Goal: Task Accomplishment & Management: Use online tool/utility

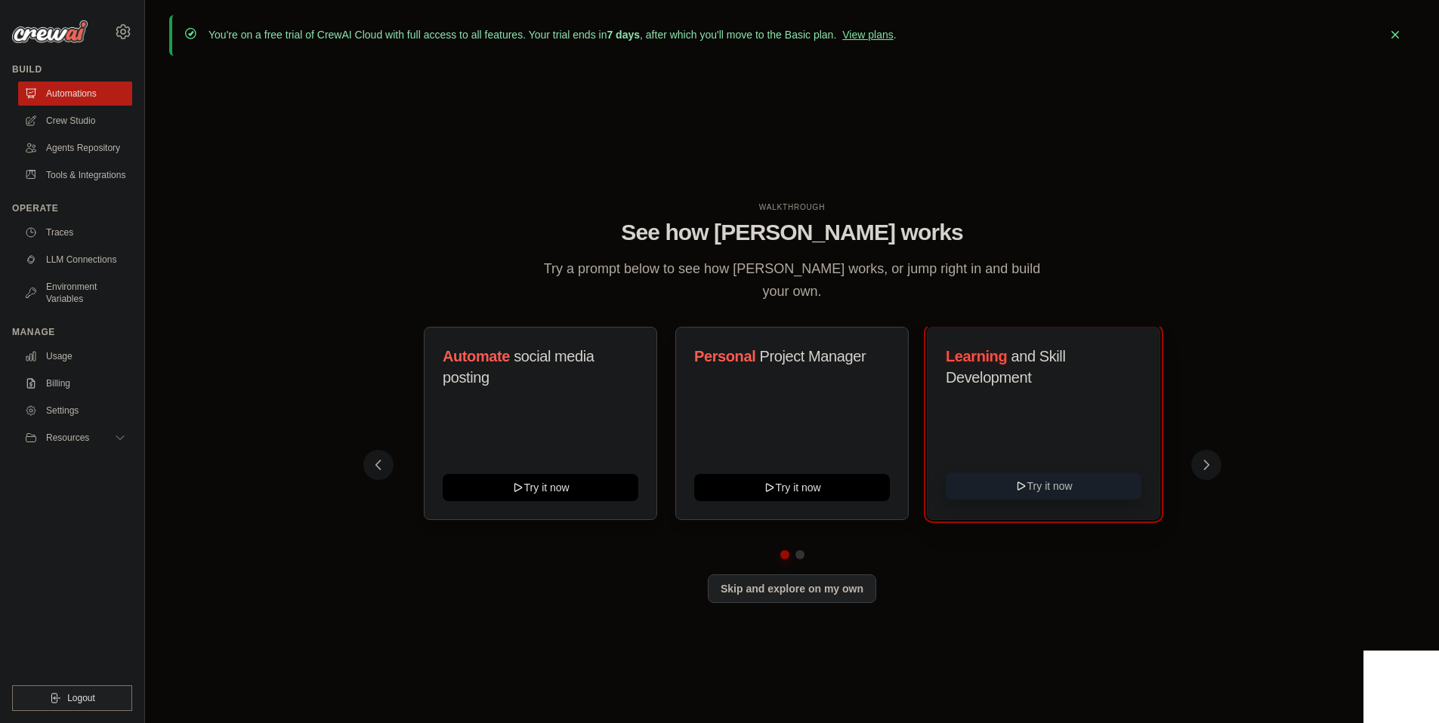
click at [1016, 483] on icon at bounding box center [1021, 486] width 12 height 12
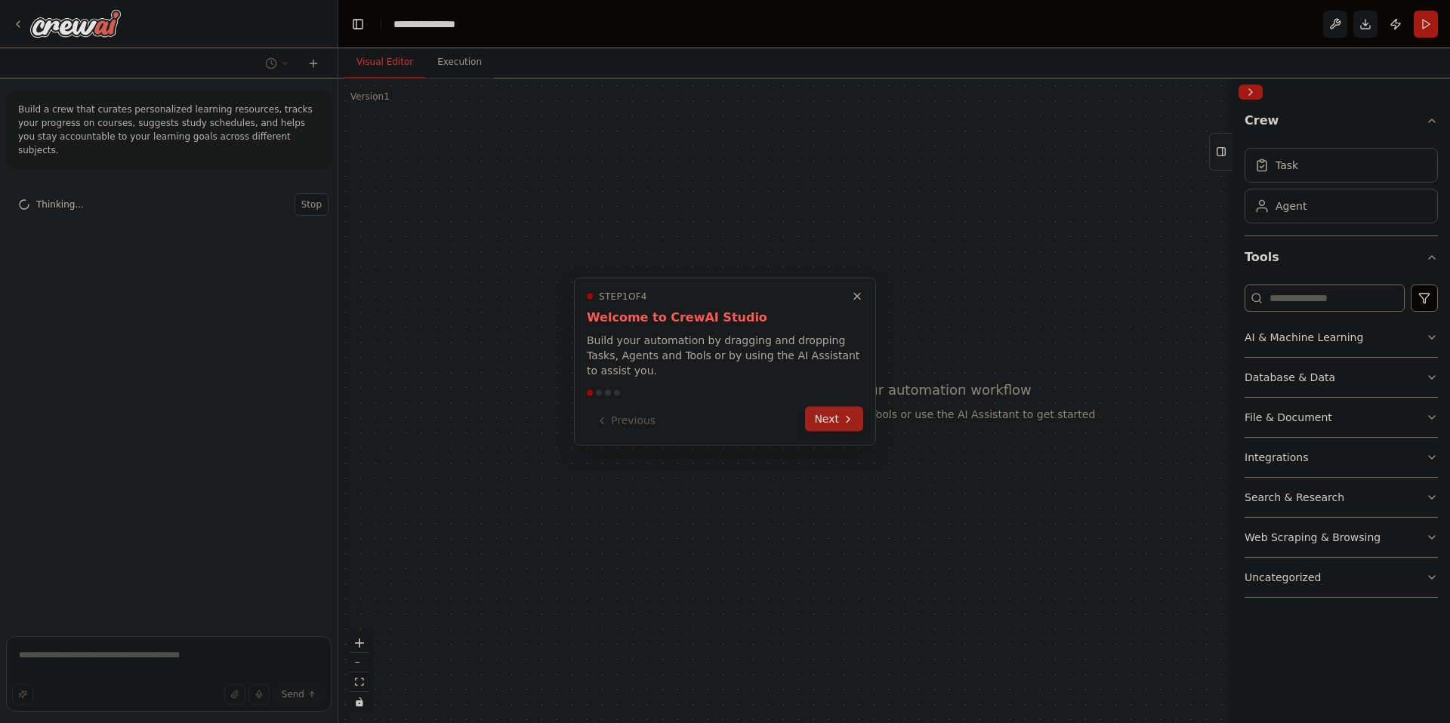
click at [854, 421] on button "Next" at bounding box center [834, 419] width 58 height 25
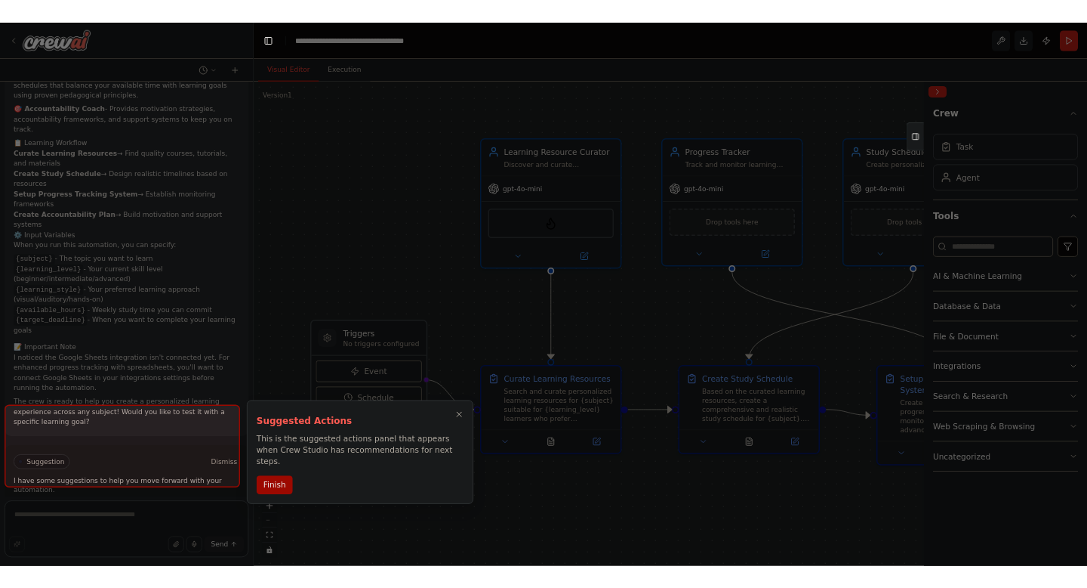
scroll to position [1646, 0]
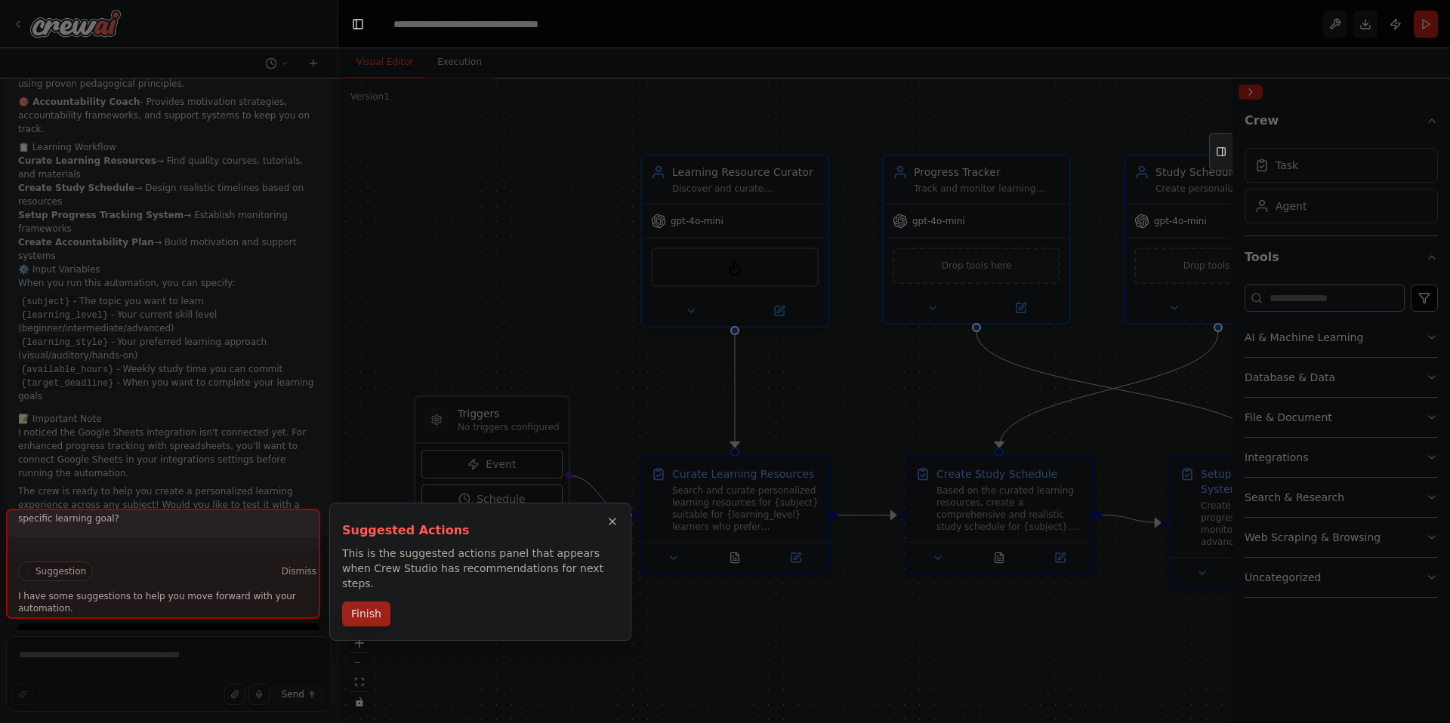
click at [384, 602] on button "Finish" at bounding box center [366, 614] width 48 height 25
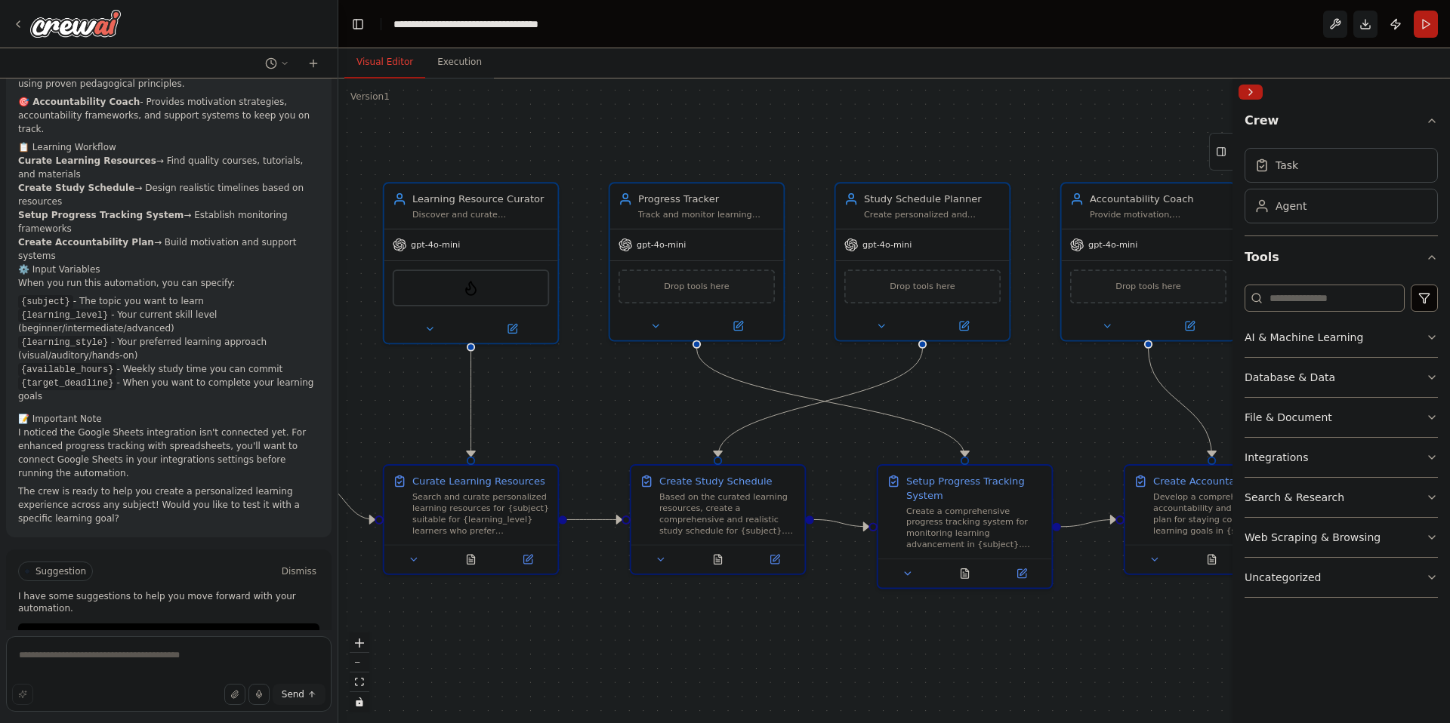
drag, startPoint x: 917, startPoint y: 649, endPoint x: 649, endPoint y: 646, distance: 267.3
click at [649, 646] on div ".deletable-edge-delete-btn { width: 20px; height: 20px; border: 0px solid #ffff…" at bounding box center [894, 401] width 1112 height 645
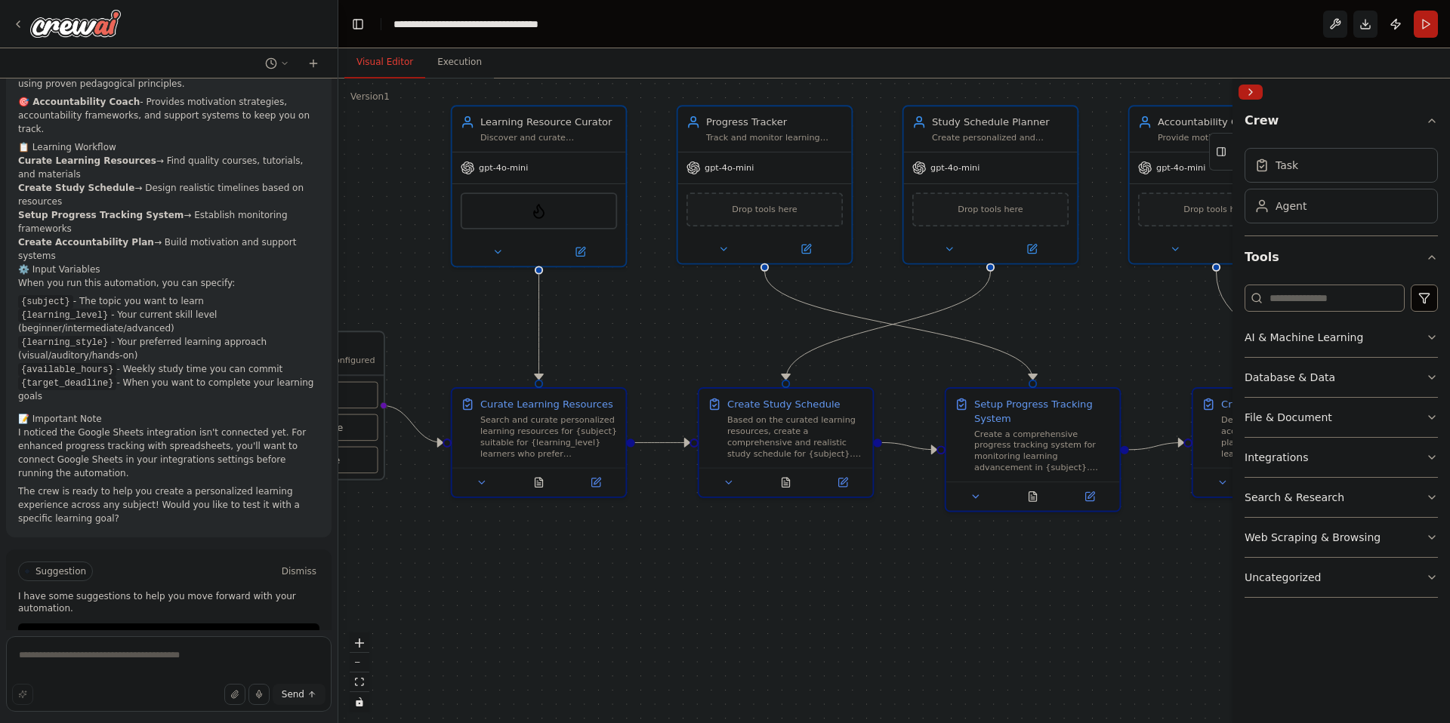
drag, startPoint x: 737, startPoint y: 603, endPoint x: 805, endPoint y: 526, distance: 102.7
click at [805, 526] on div ".deletable-edge-delete-btn { width: 20px; height: 20px; border: 0px solid #ffff…" at bounding box center [894, 401] width 1112 height 645
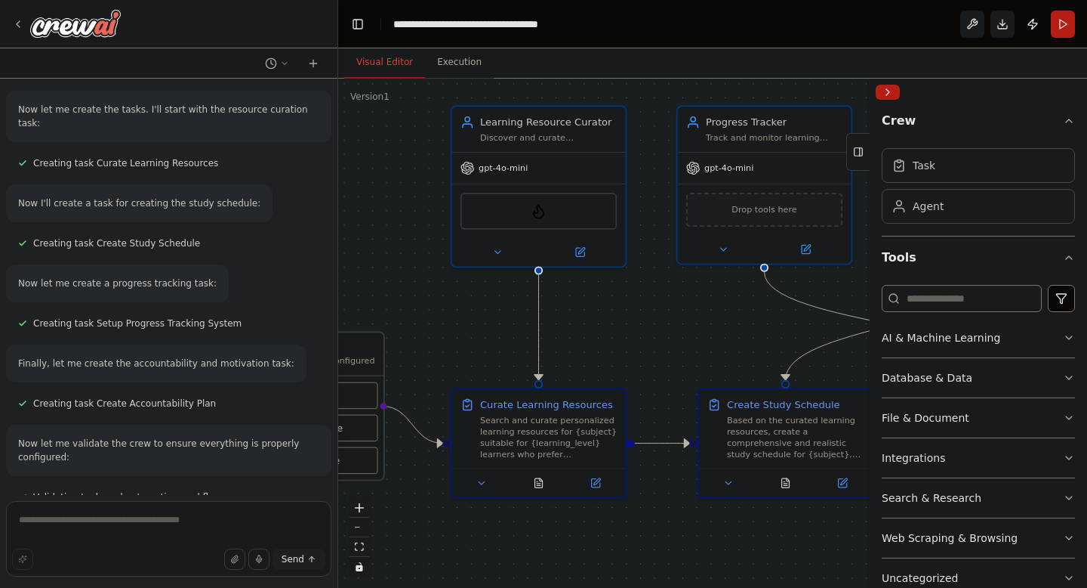
scroll to position [923, 0]
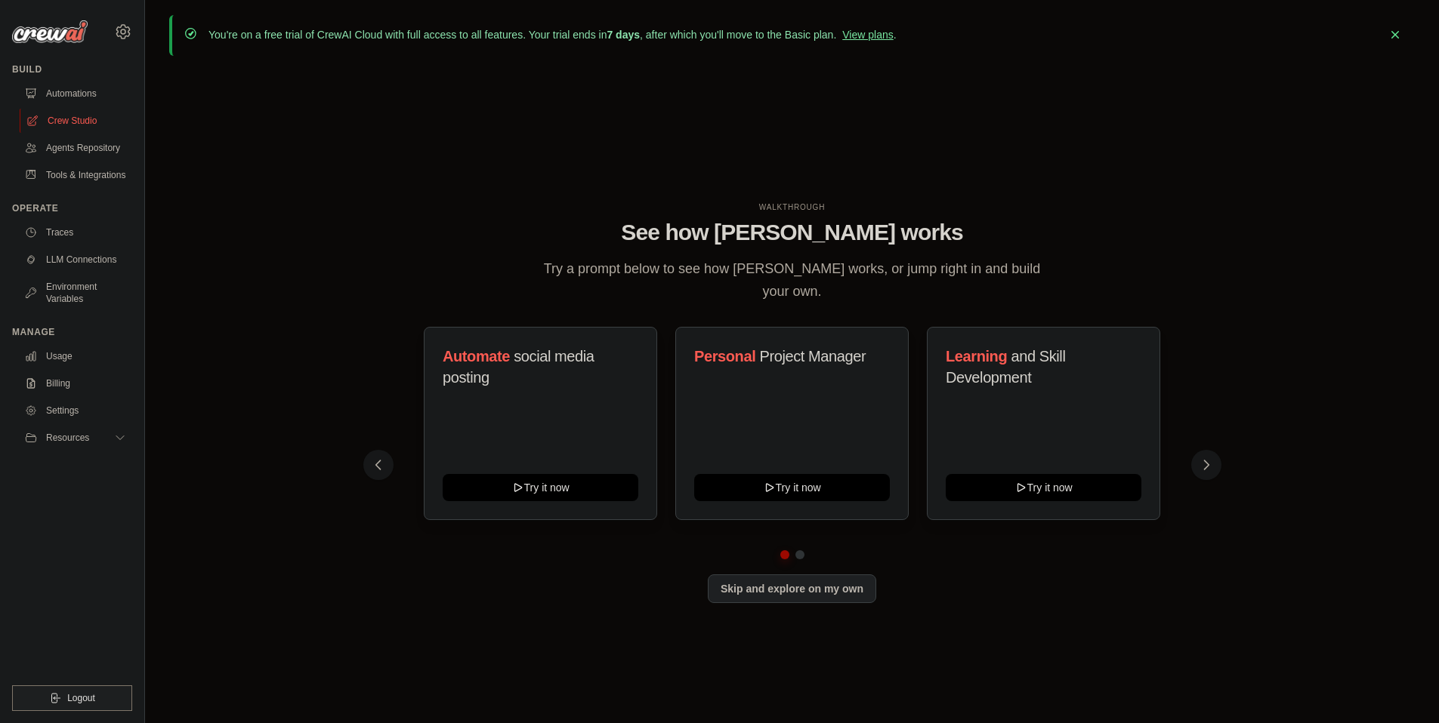
click at [69, 122] on link "Crew Studio" at bounding box center [77, 121] width 114 height 24
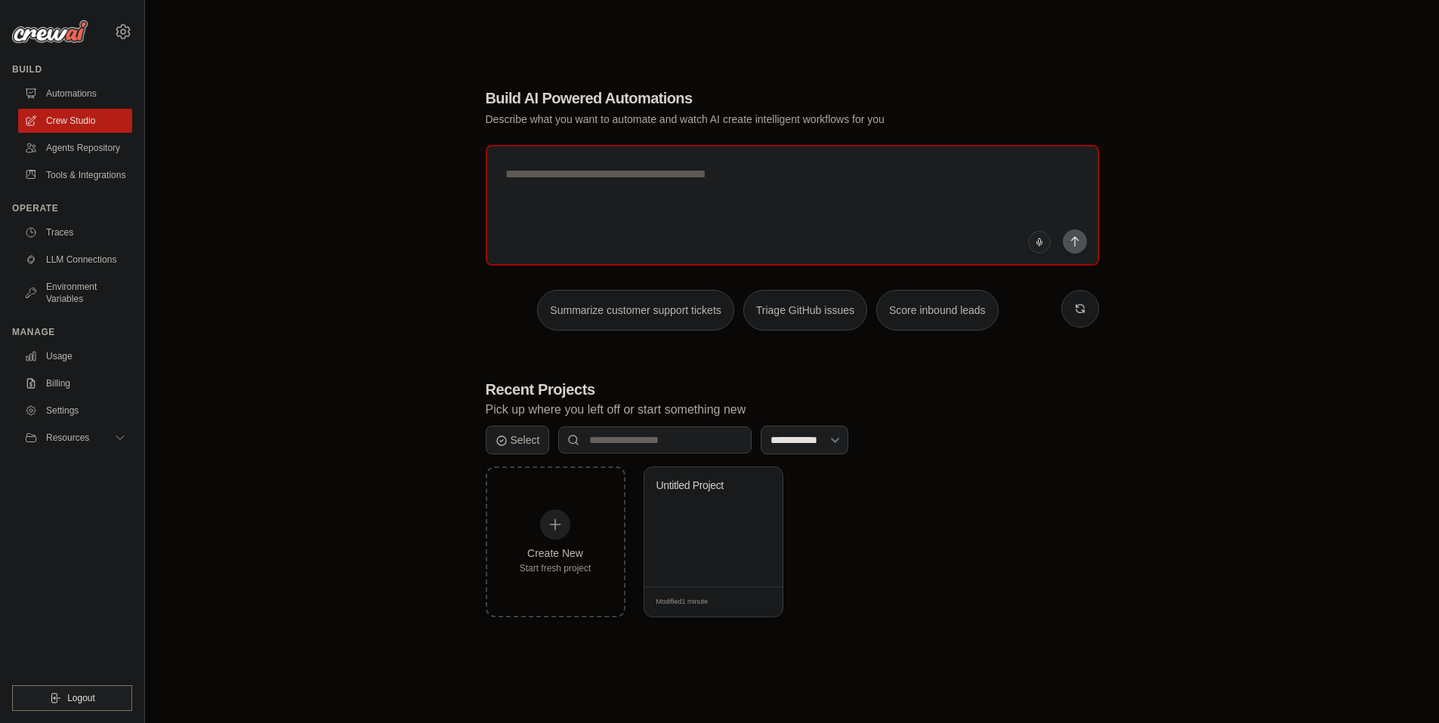
scroll to position [82, 0]
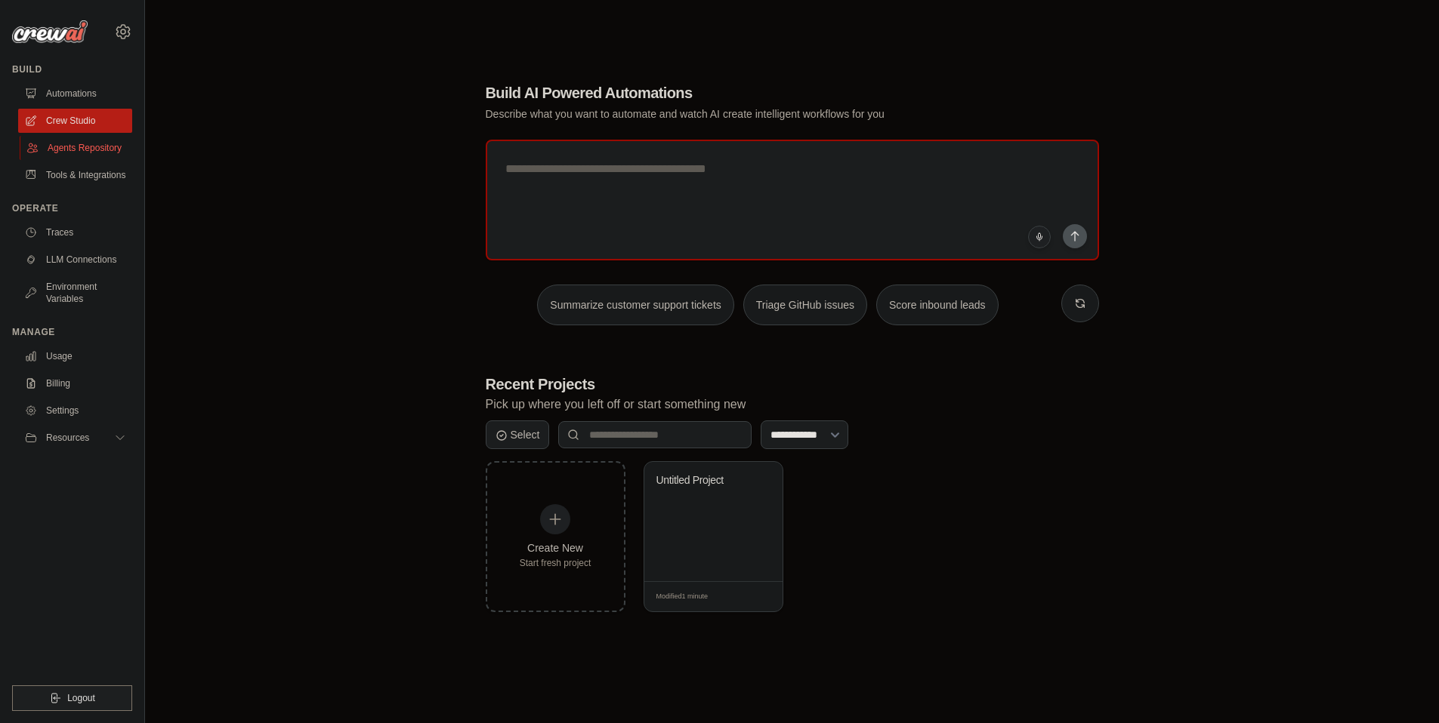
click at [116, 153] on link "Agents Repository" at bounding box center [77, 148] width 114 height 24
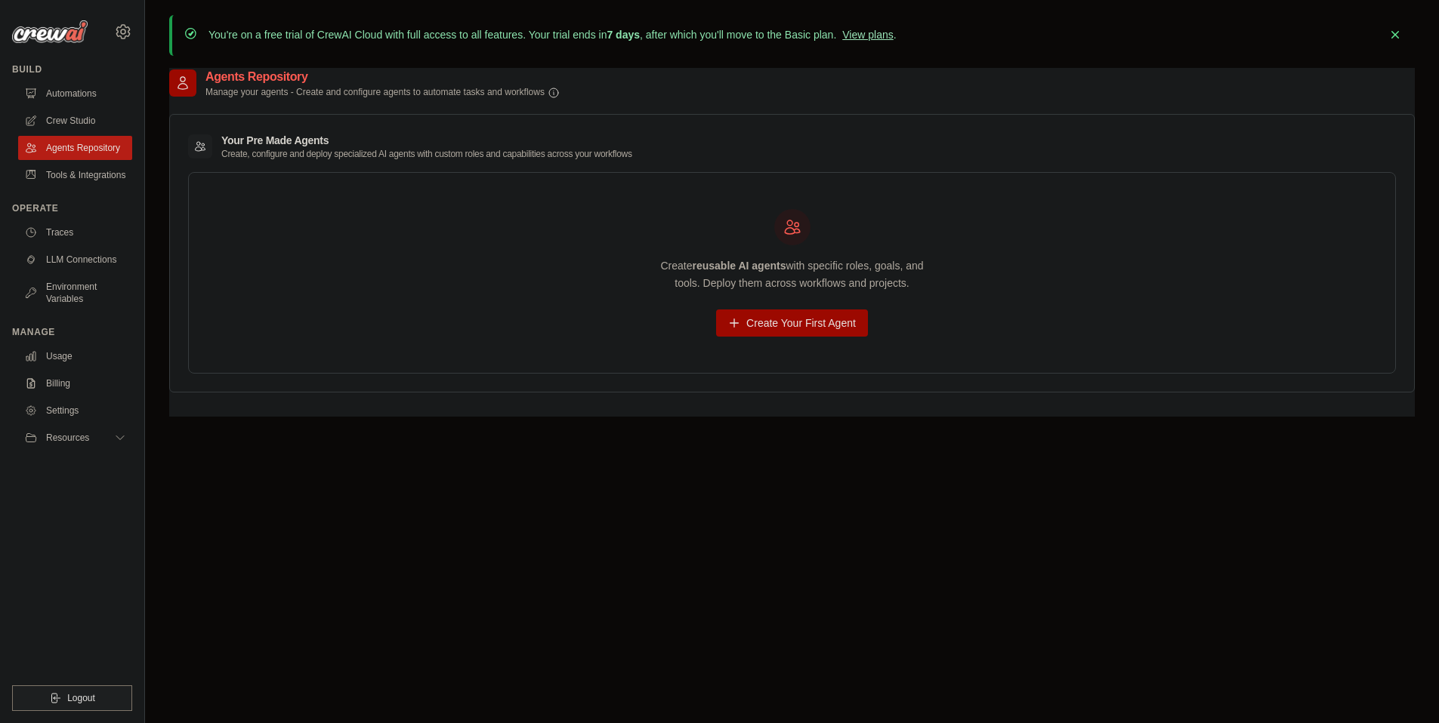
click at [893, 37] on link "View plans" at bounding box center [867, 35] width 51 height 12
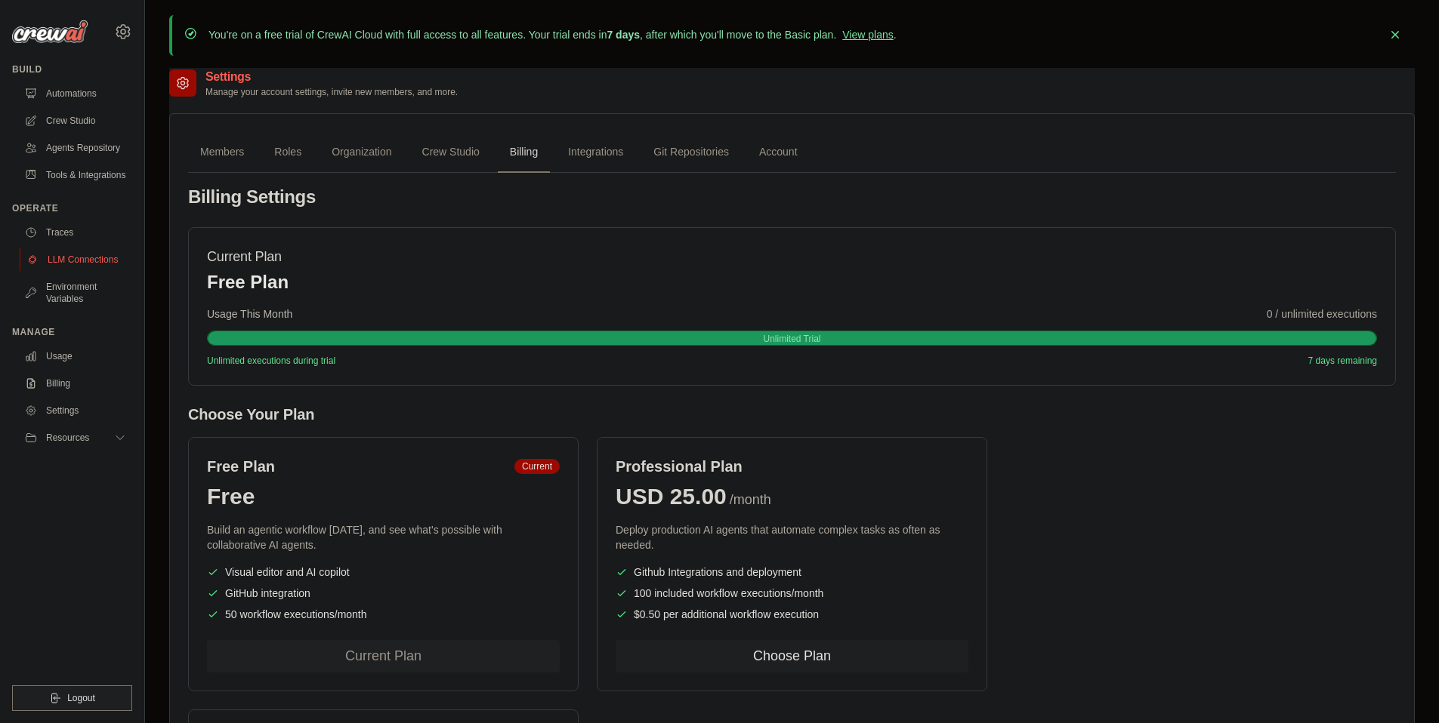
click at [62, 272] on link "LLM Connections" at bounding box center [77, 260] width 114 height 24
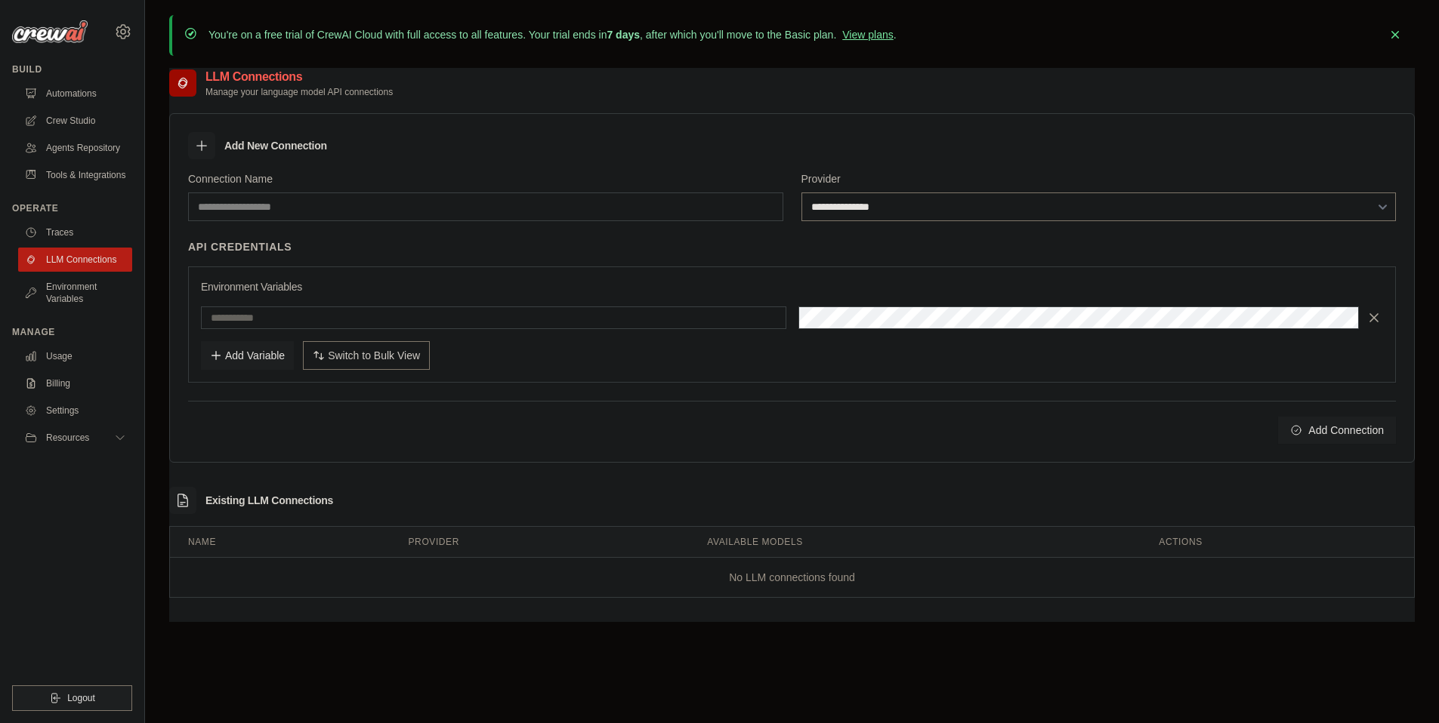
click at [1053, 199] on select "**********" at bounding box center [1098, 207] width 595 height 29
select select "******"
click at [801, 193] on select "**********" at bounding box center [1098, 207] width 595 height 29
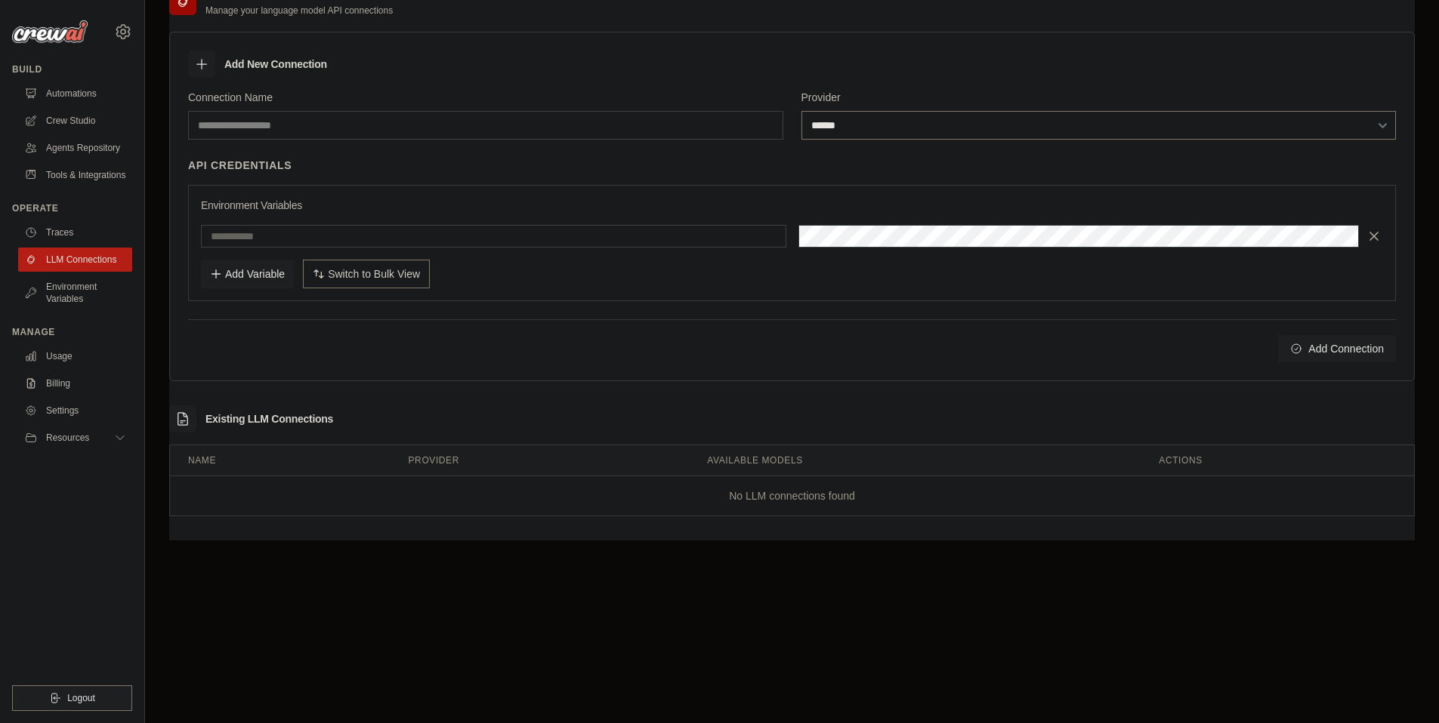
scroll to position [82, 0]
click at [103, 150] on link "Agents Repository" at bounding box center [77, 148] width 114 height 24
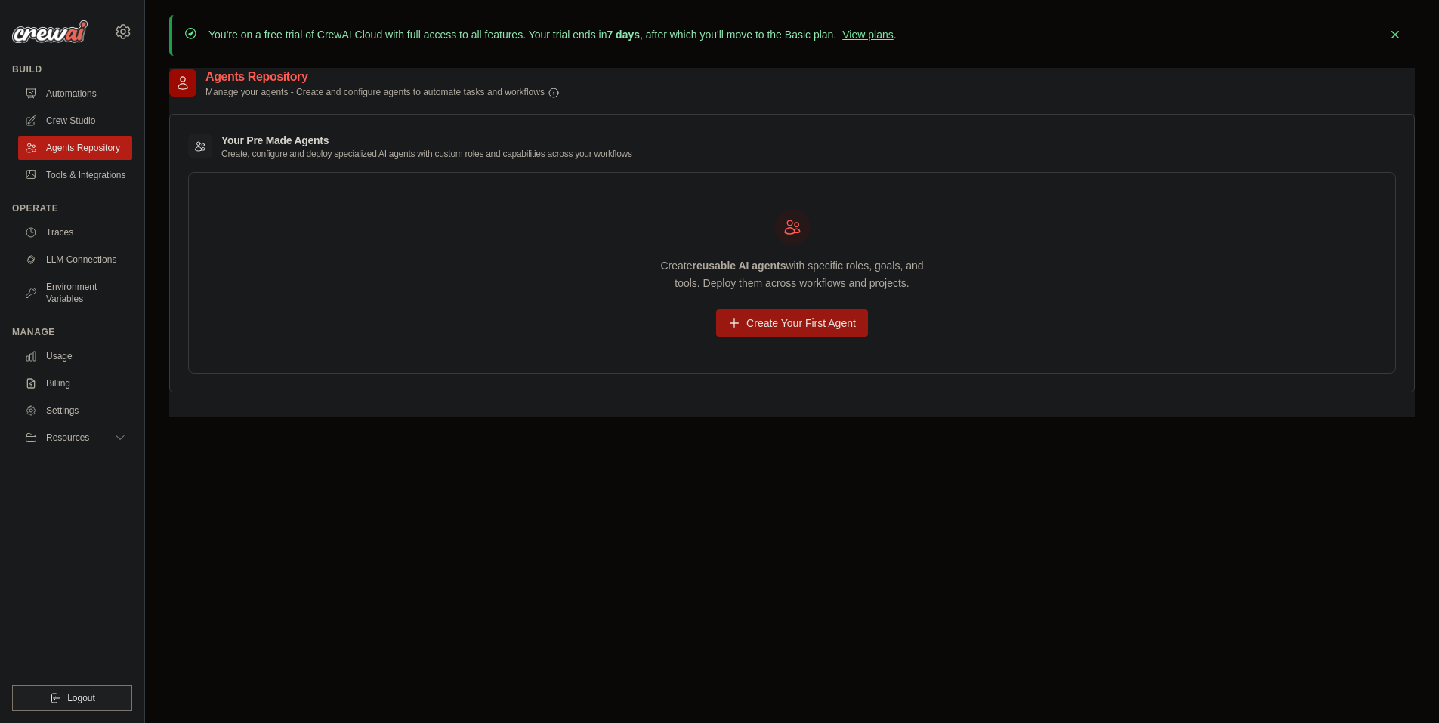
click at [786, 320] on link "Create Your First Agent" at bounding box center [792, 323] width 152 height 27
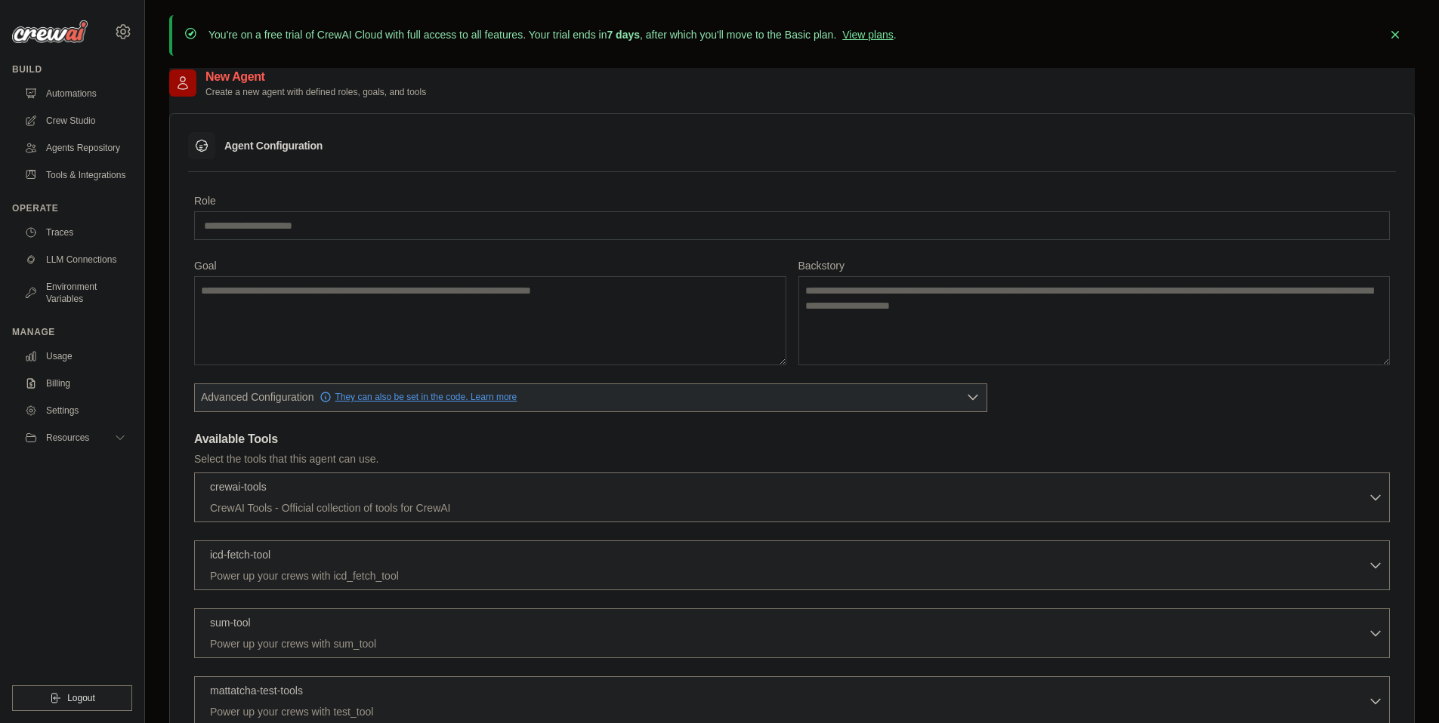
click at [459, 398] on link "They can also be set in the code. Learn more" at bounding box center [417, 397] width 197 height 12
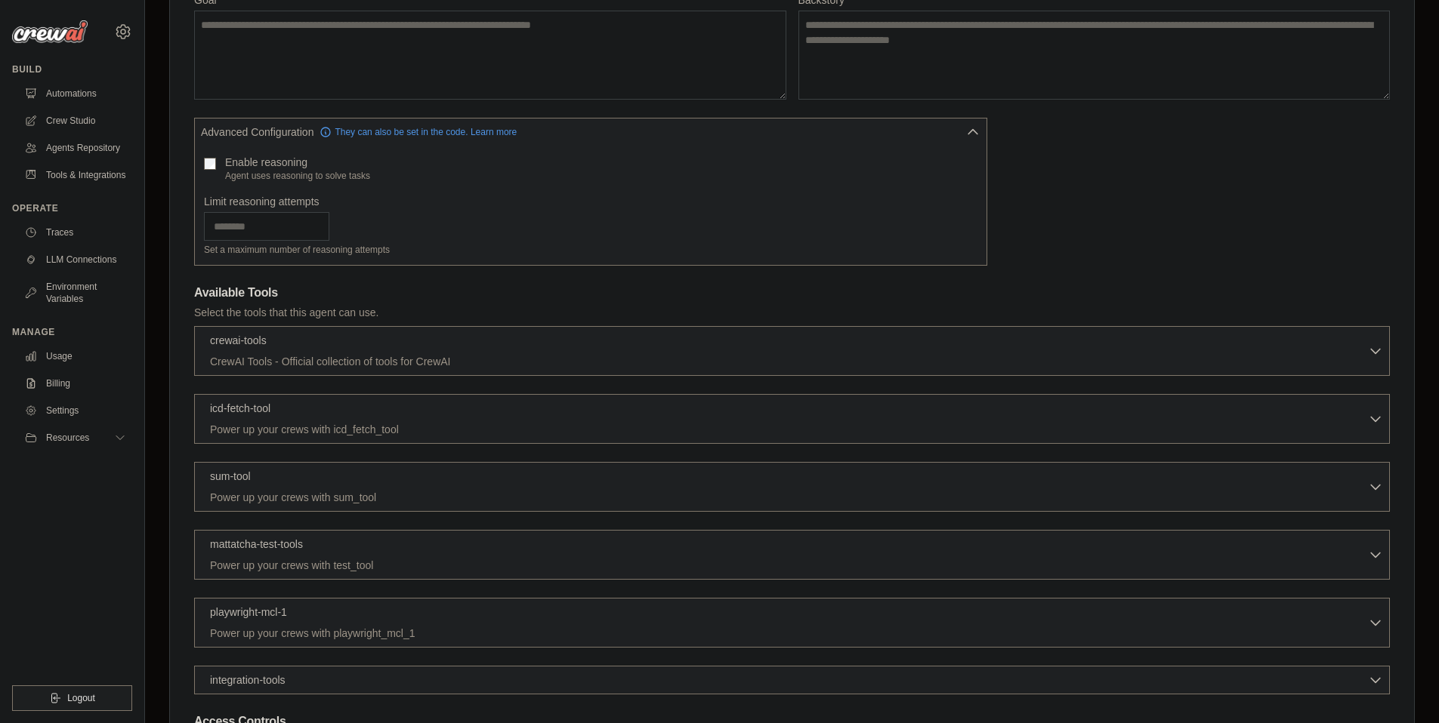
scroll to position [270, 0]
click at [1374, 344] on icon "button" at bounding box center [1375, 345] width 15 height 15
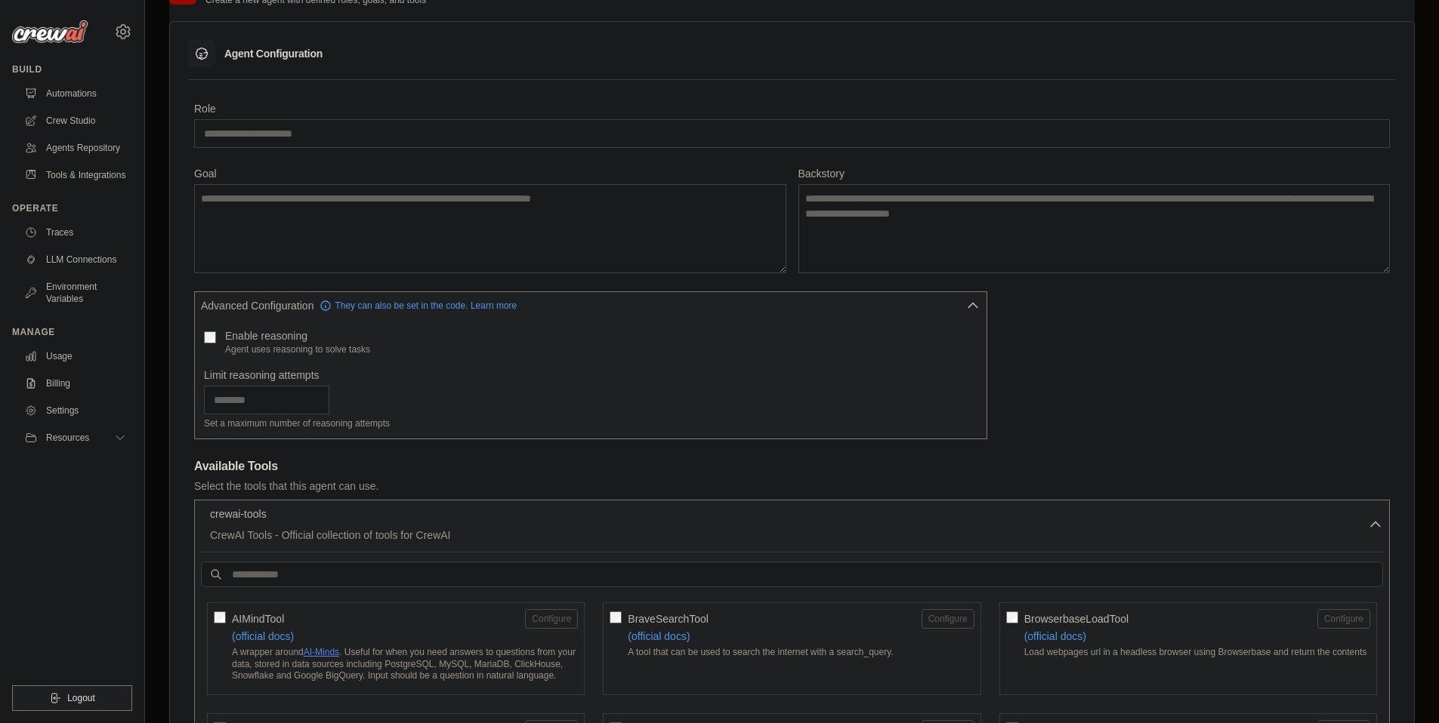
scroll to position [103, 0]
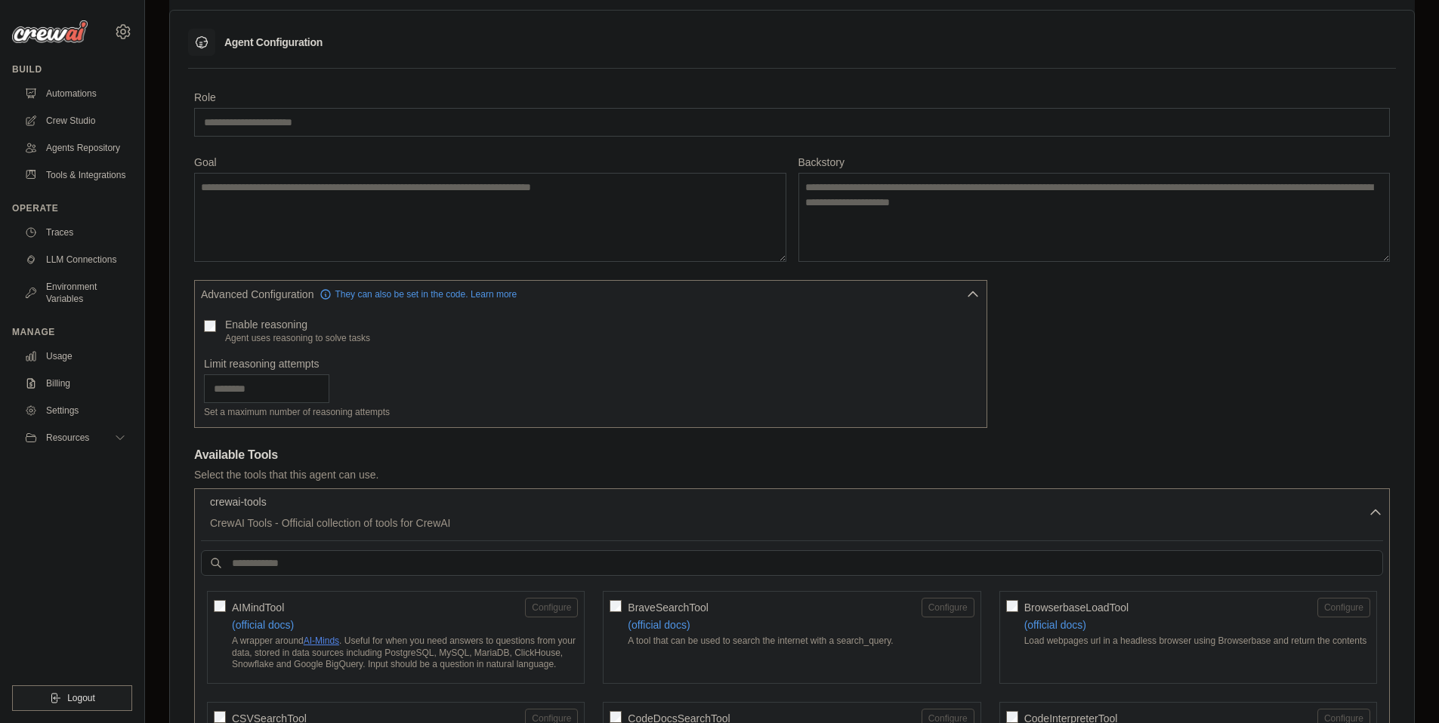
click at [1377, 513] on icon "button" at bounding box center [1375, 512] width 9 height 5
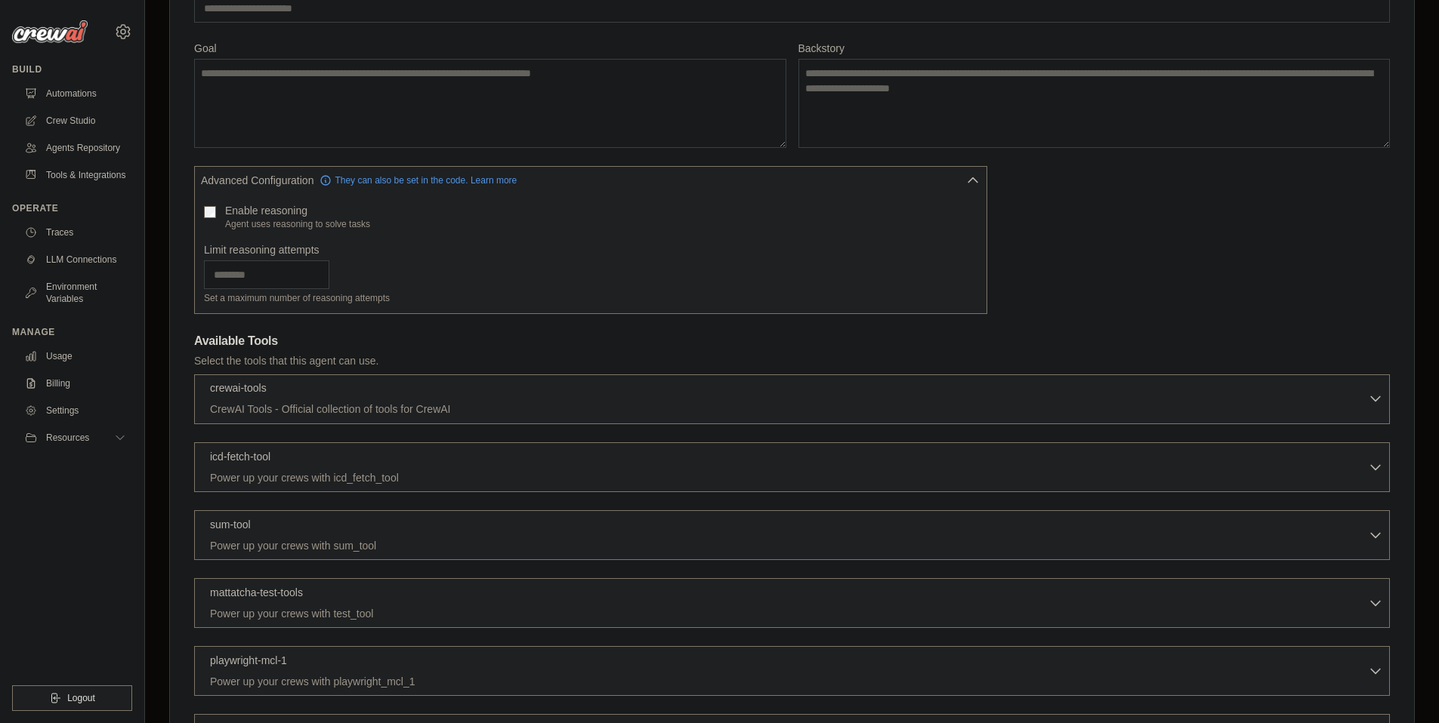
scroll to position [240, 0]
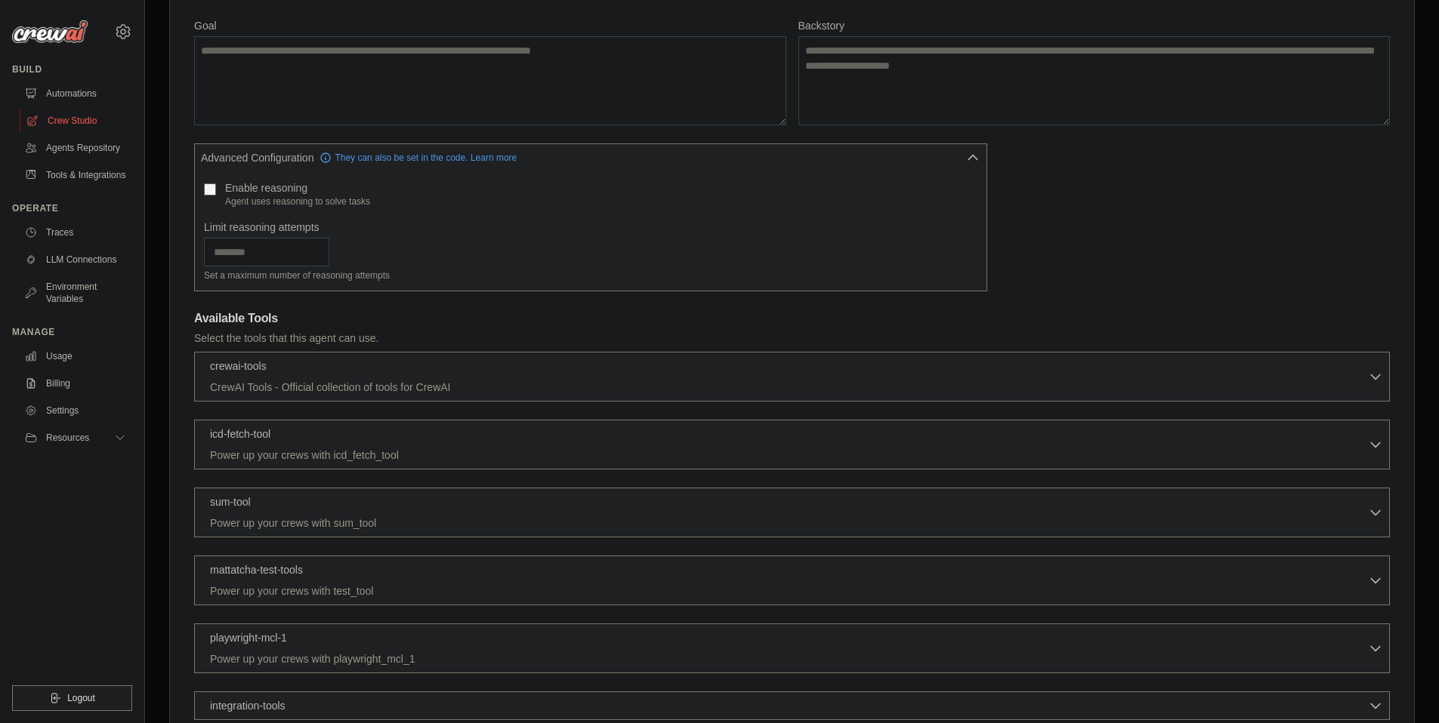
click at [91, 127] on link "Crew Studio" at bounding box center [77, 121] width 114 height 24
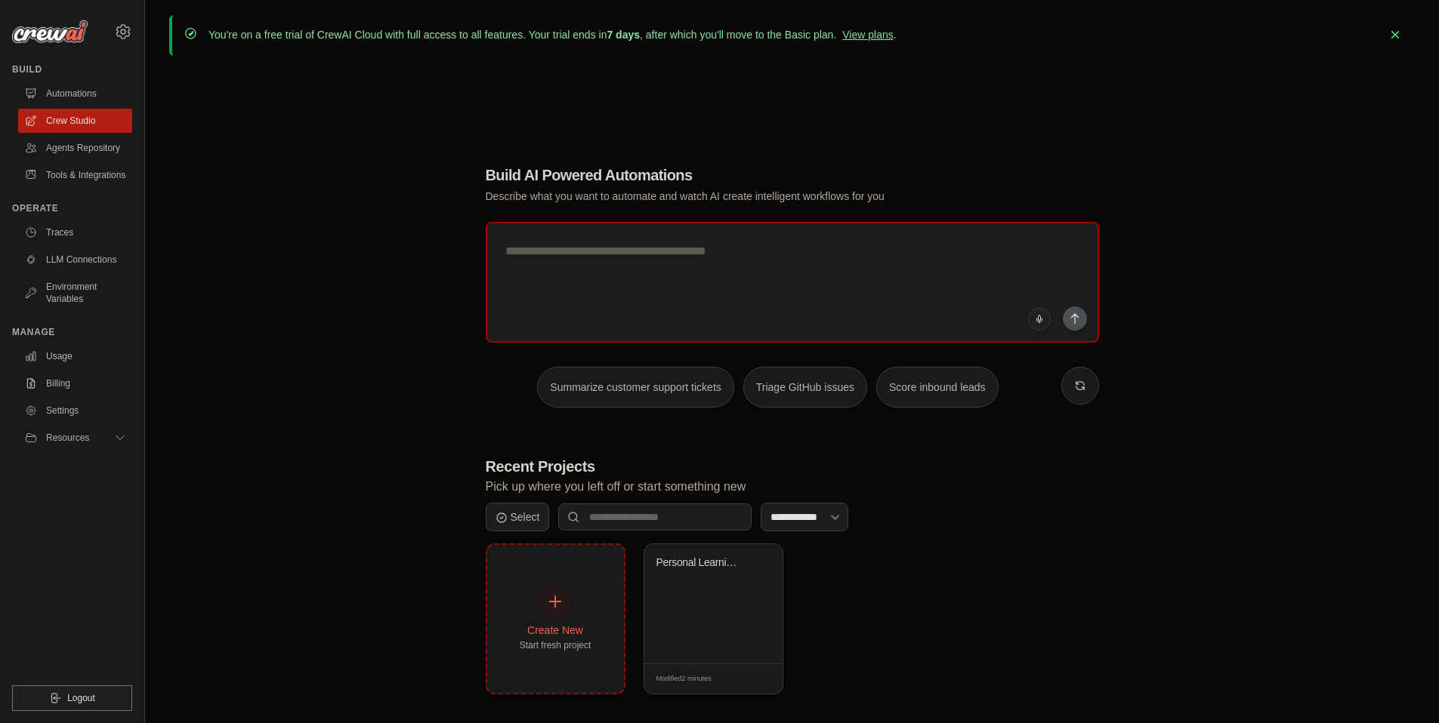
click at [551, 609] on div at bounding box center [554, 601] width 33 height 33
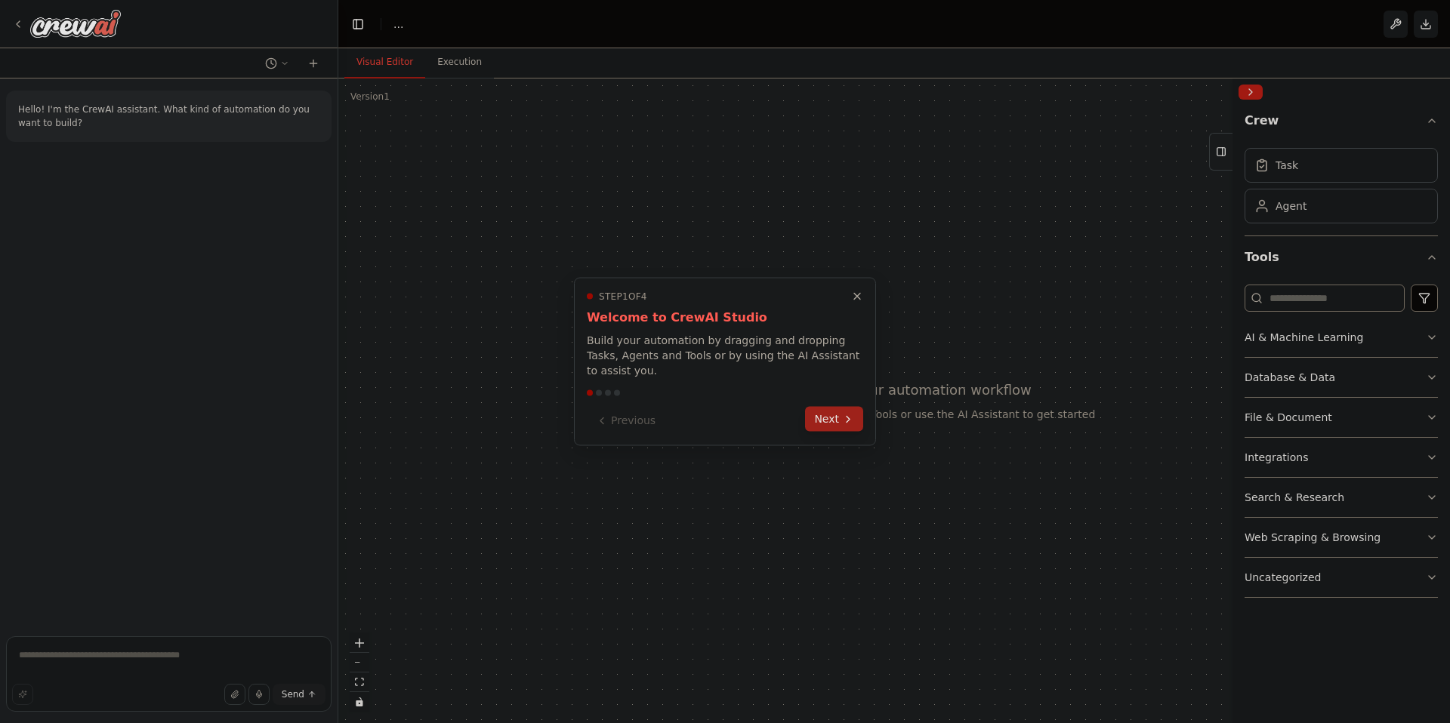
click at [828, 423] on button "Next" at bounding box center [834, 419] width 58 height 25
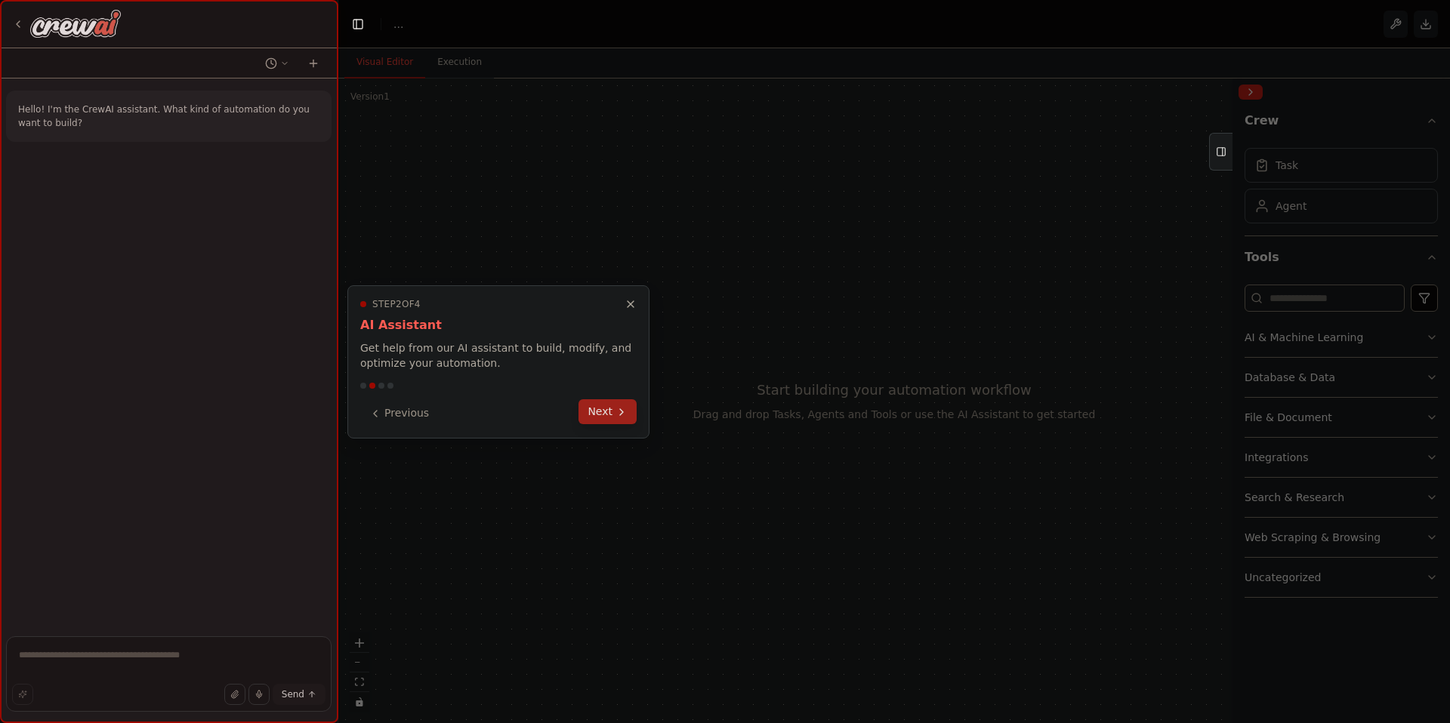
click at [594, 418] on button "Next" at bounding box center [607, 411] width 58 height 25
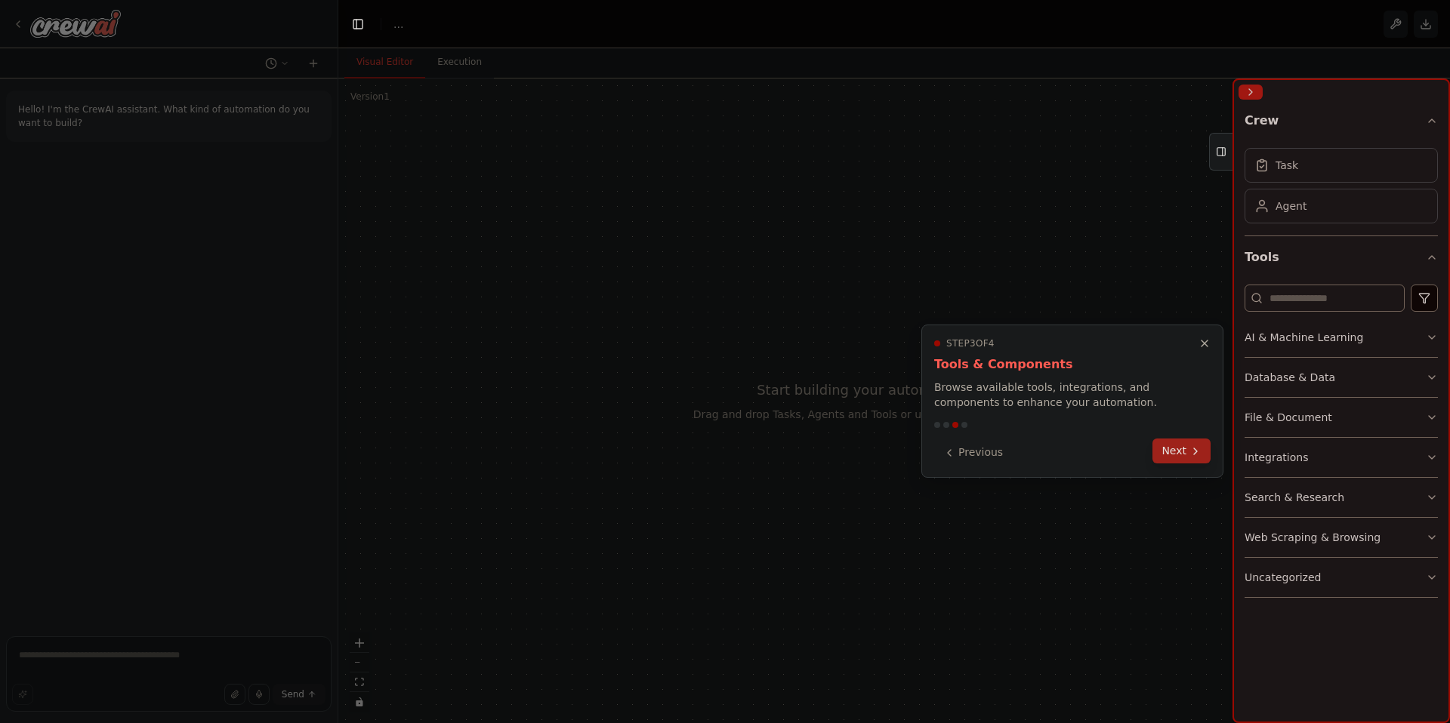
click at [1180, 445] on button "Next" at bounding box center [1181, 451] width 58 height 25
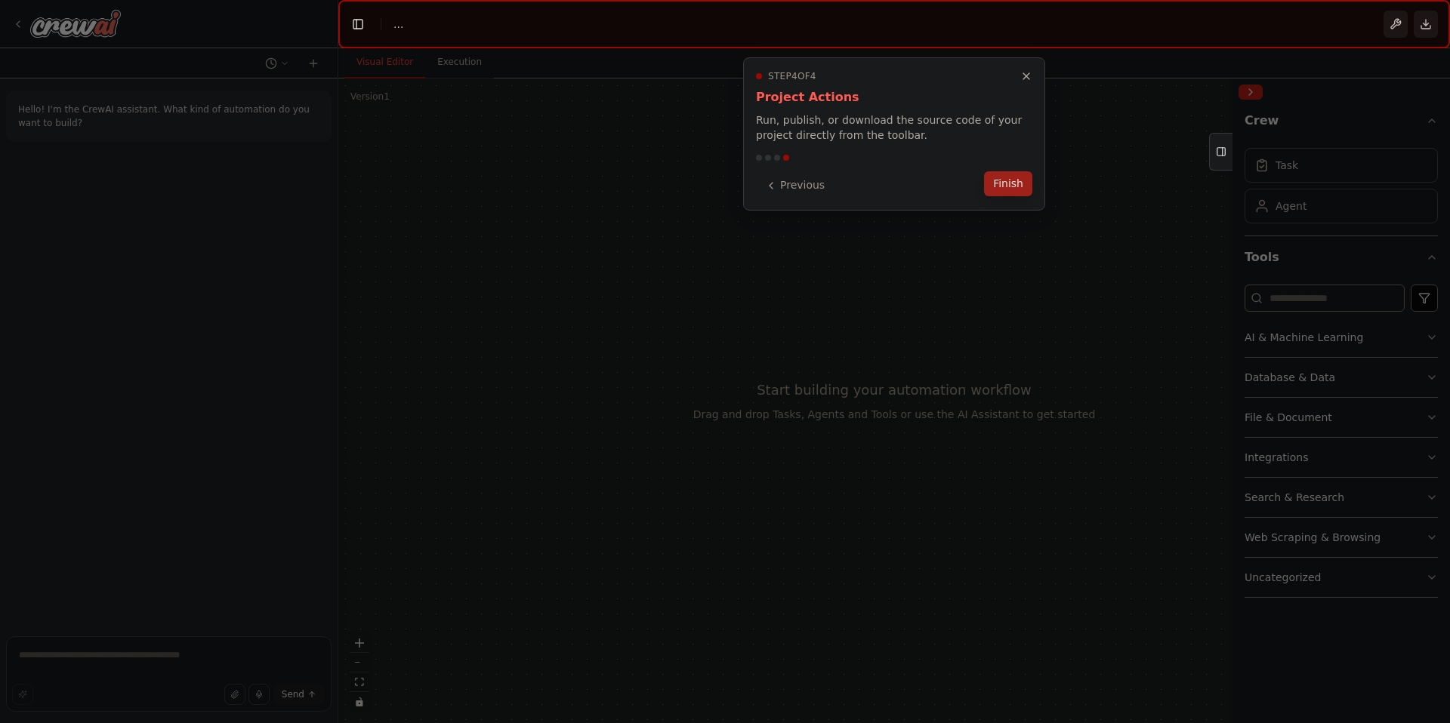
click at [1014, 187] on button "Finish" at bounding box center [1008, 183] width 48 height 25
